Goal: Obtain resource: Download file/media

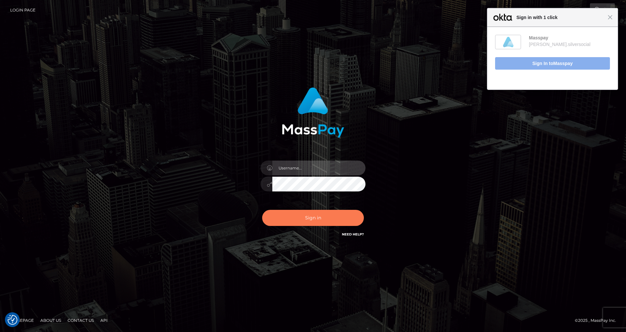
type input "[PERSON_NAME].silversocial"
click at [305, 219] on button "Sign in" at bounding box center [313, 218] width 102 height 16
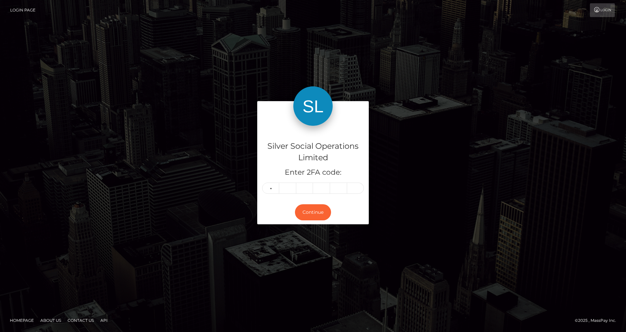
type input "1"
type input "2"
type input "5"
type input "0"
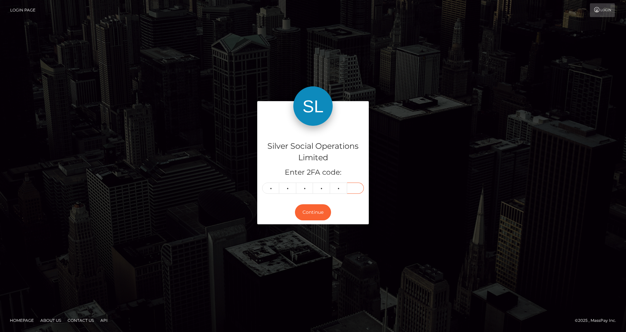
type input "1"
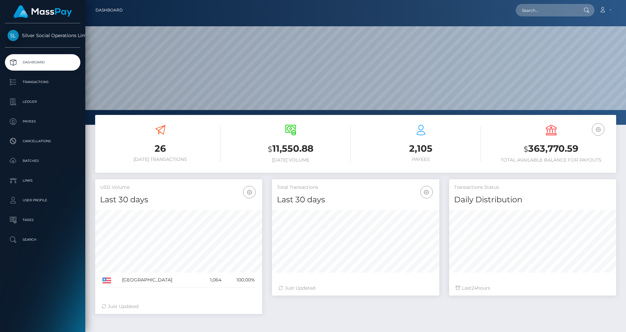
scroll to position [117, 167]
click at [35, 103] on p "Ledger" at bounding box center [43, 102] width 70 height 10
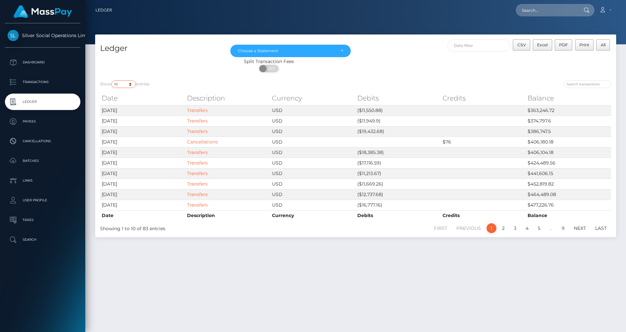
click at [130, 85] on select "10 25 50 100 250" at bounding box center [123, 84] width 25 height 8
select select "50"
click at [112, 80] on select "10 25 50 100 250" at bounding box center [123, 84] width 25 height 8
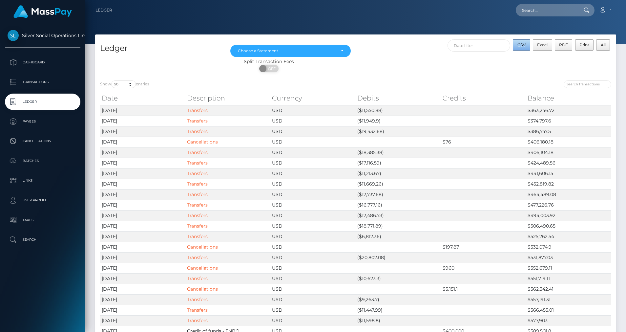
click at [523, 46] on span "CSV" at bounding box center [522, 44] width 9 height 5
click at [318, 53] on div "Choose a Statement" at bounding box center [287, 50] width 98 height 5
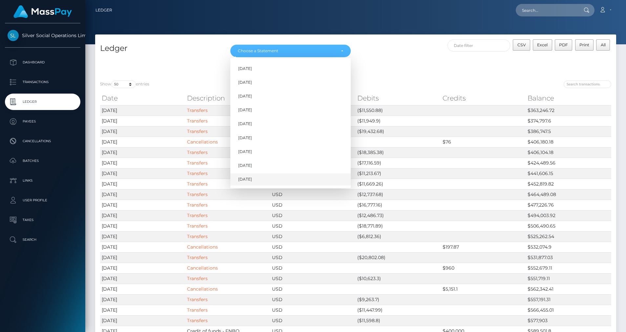
click at [250, 175] on link "Sep 2025" at bounding box center [290, 179] width 120 height 12
select select "Sep 2025"
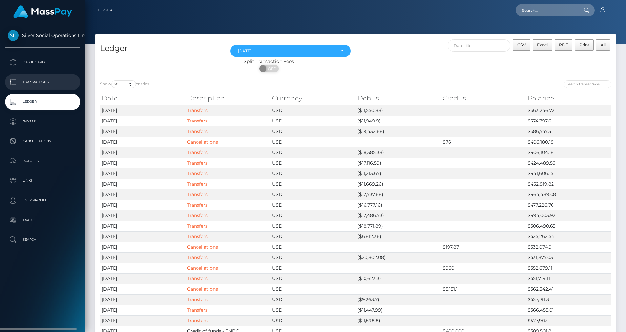
click at [25, 79] on p "Transactions" at bounding box center [43, 82] width 70 height 10
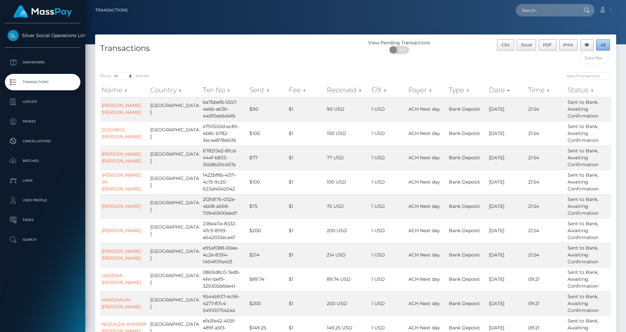
click at [603, 43] on span "All" at bounding box center [603, 44] width 5 height 5
